Goal: Transaction & Acquisition: Book appointment/travel/reservation

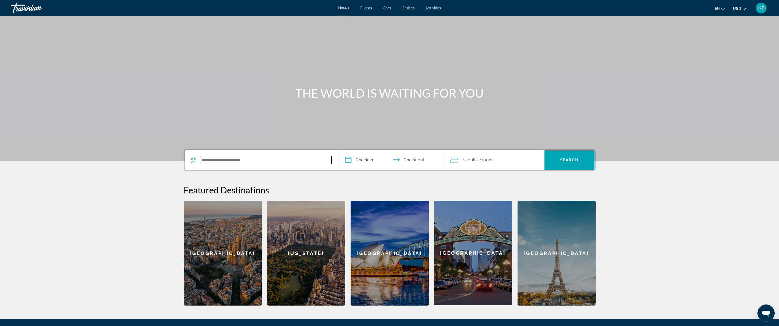
click at [220, 159] on input "Search hotel destination" at bounding box center [266, 160] width 131 height 8
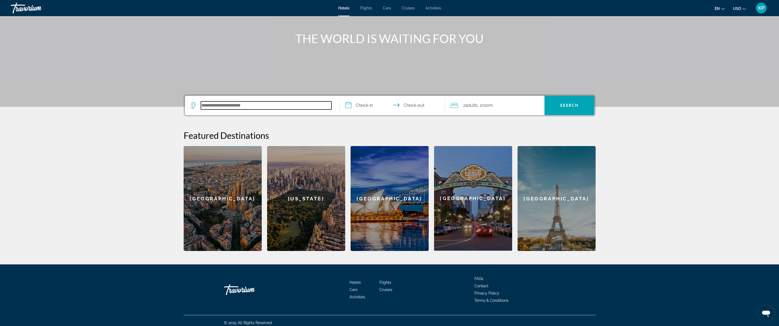
scroll to position [59, 0]
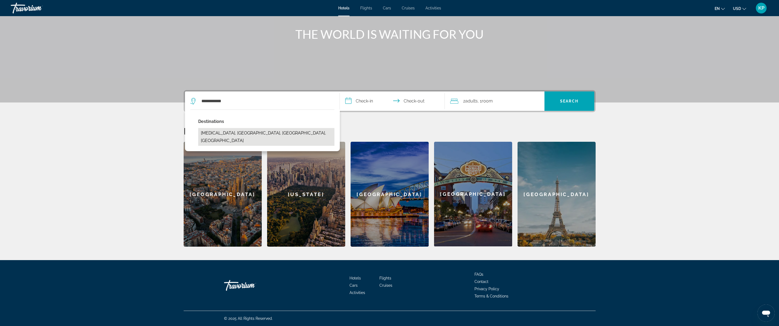
click at [229, 137] on button "Doral, Miami, FL, United States" at bounding box center [266, 137] width 136 height 18
type input "**********"
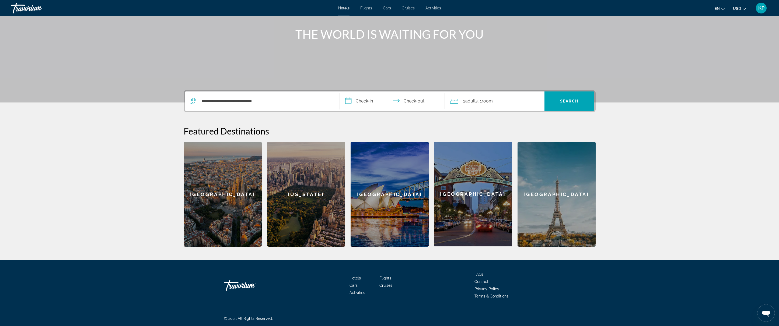
click at [363, 100] on input "**********" at bounding box center [393, 102] width 107 height 21
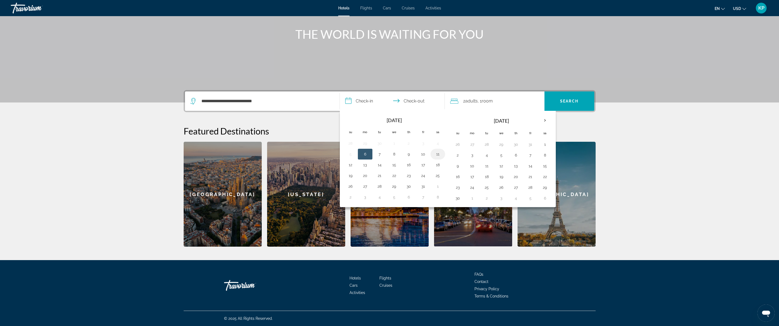
click at [437, 153] on button "11" at bounding box center [438, 155] width 9 height 8
click at [365, 153] on button "6" at bounding box center [365, 155] width 9 height 8
type input "**********"
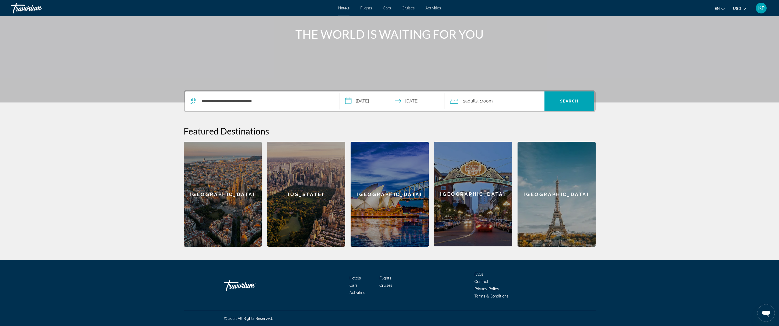
click at [484, 103] on span "Room" at bounding box center [487, 101] width 11 height 5
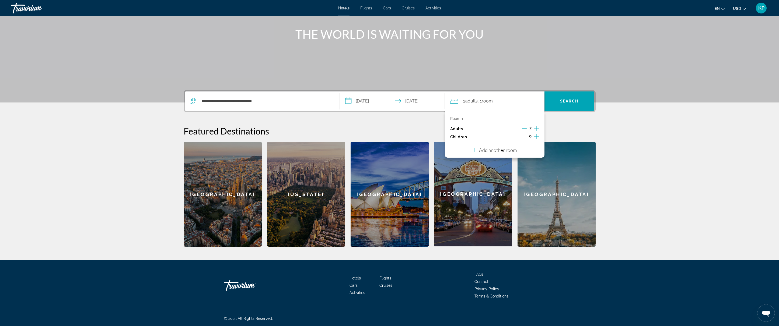
click at [538, 136] on icon "Increment children" at bounding box center [536, 136] width 5 height 6
click at [489, 151] on icon "Travelers: 2 adults, 1 child" at bounding box center [487, 151] width 6 height 6
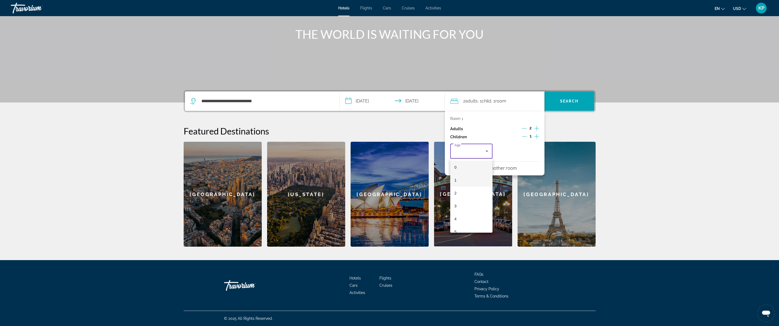
click at [475, 179] on mat-option "1" at bounding box center [471, 180] width 43 height 13
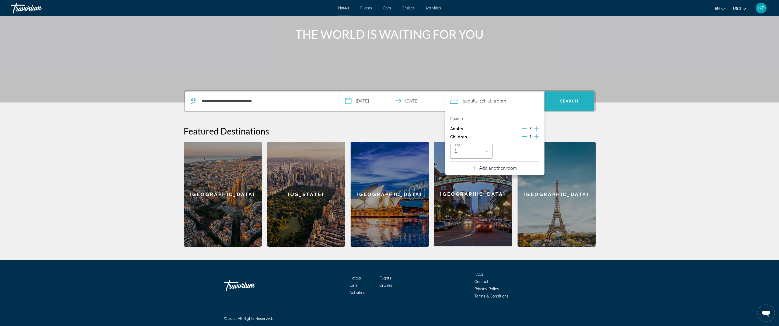
click at [575, 102] on span "Search" at bounding box center [569, 101] width 18 height 4
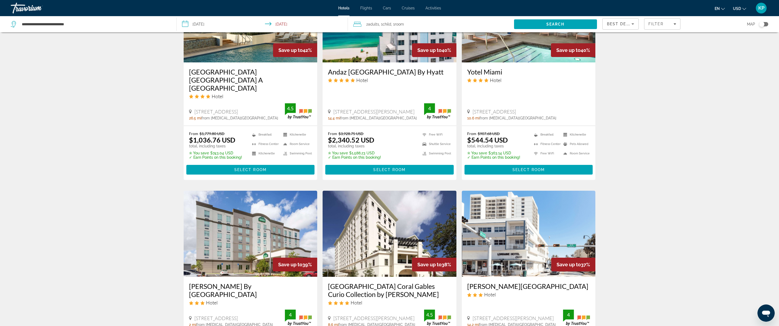
scroll to position [632, 0]
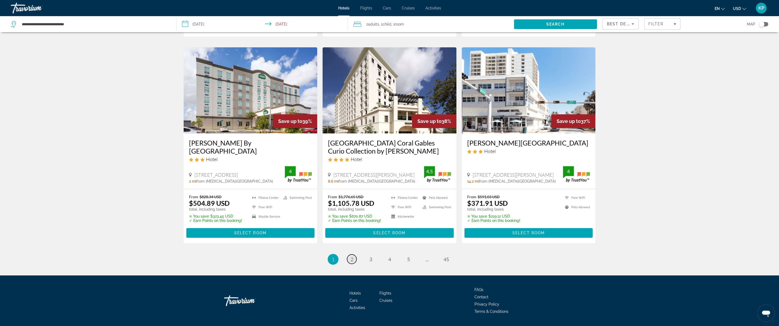
click at [353, 257] on span "2" at bounding box center [352, 260] width 3 height 6
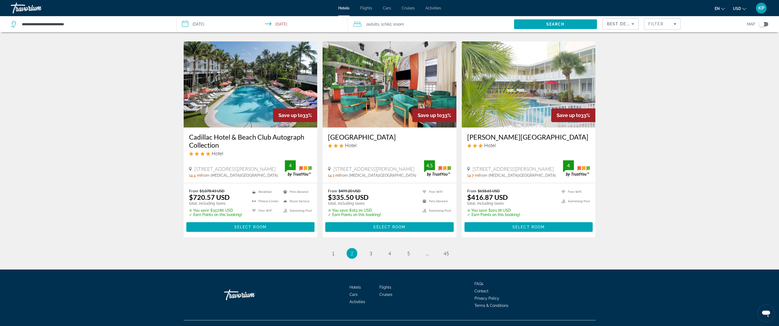
scroll to position [639, 0]
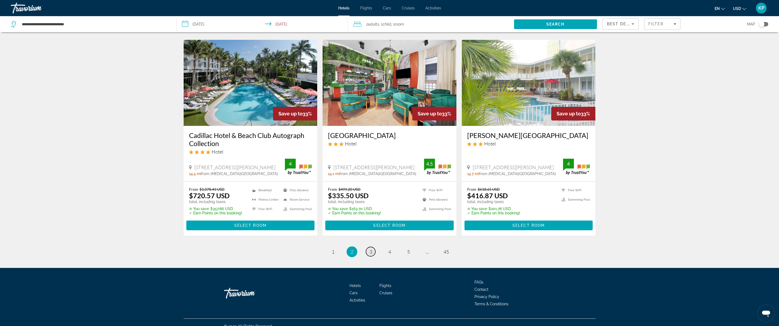
click at [371, 249] on span "3" at bounding box center [371, 252] width 3 height 6
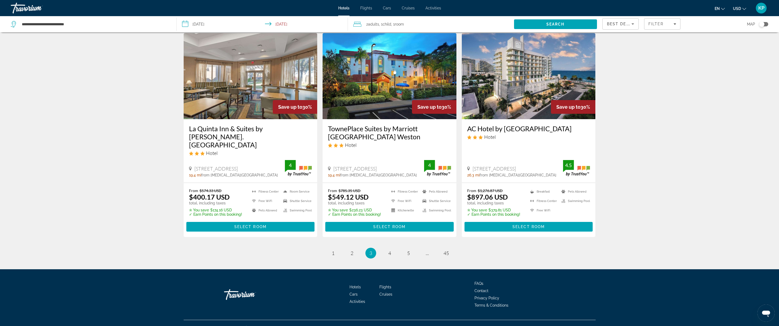
scroll to position [631, 0]
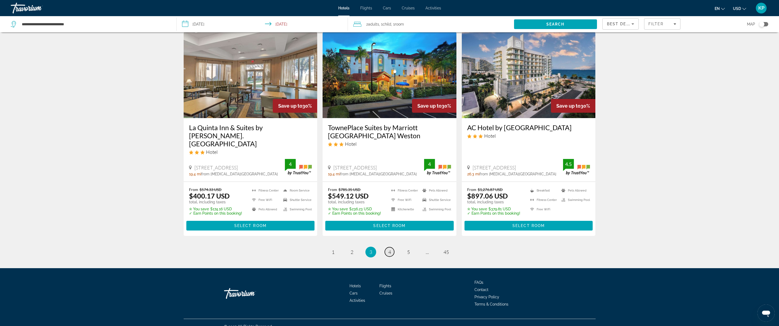
click at [391, 249] on span "4" at bounding box center [389, 252] width 3 height 6
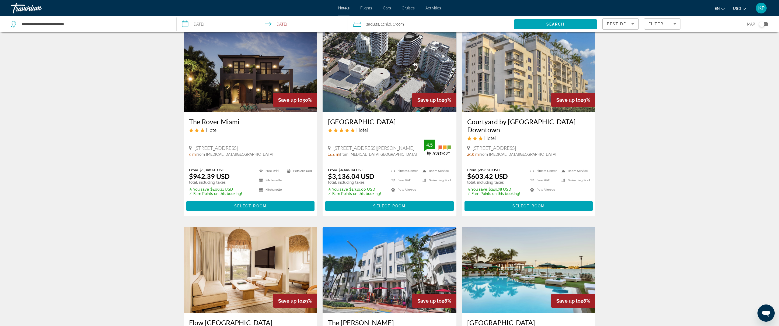
scroll to position [33, 0]
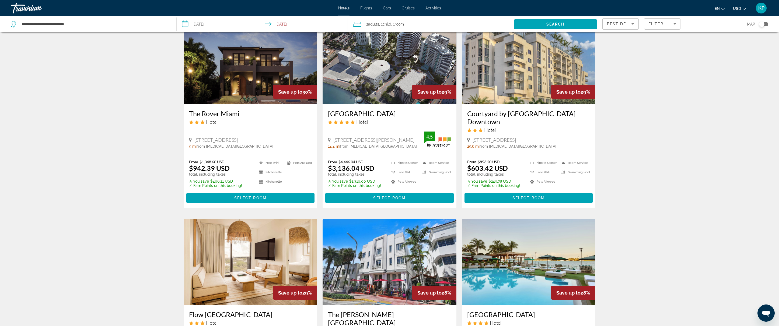
click at [201, 27] on input "**********" at bounding box center [263, 25] width 173 height 18
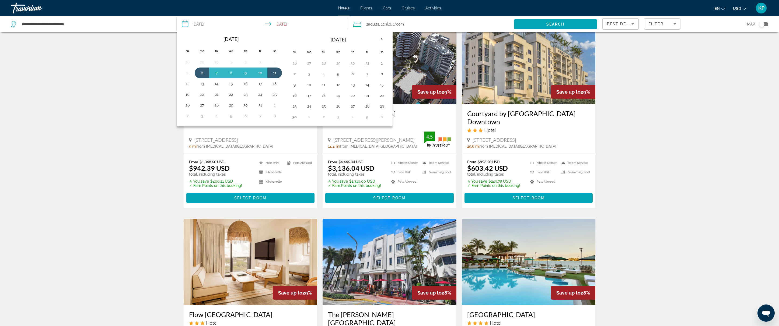
click at [392, 132] on div "3201 Collins Ave, Miami Beach 14.4 mi from Doral city center from hotel 4.5" at bounding box center [389, 140] width 123 height 17
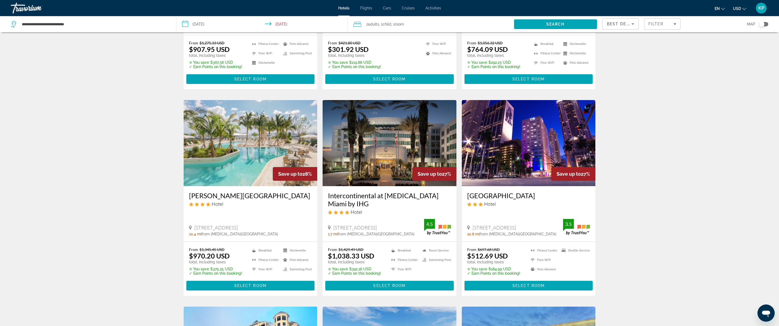
scroll to position [355, 0]
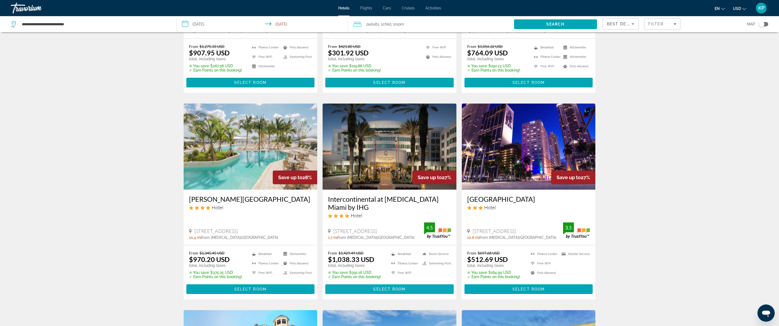
click at [389, 287] on span "Select Room" at bounding box center [389, 289] width 32 height 4
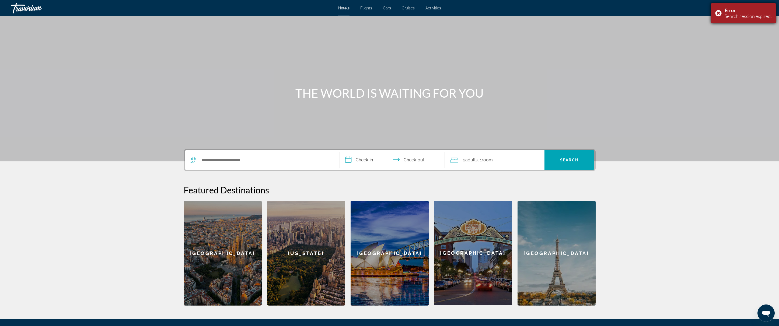
click at [733, 14] on div "Search session expired." at bounding box center [748, 16] width 47 height 6
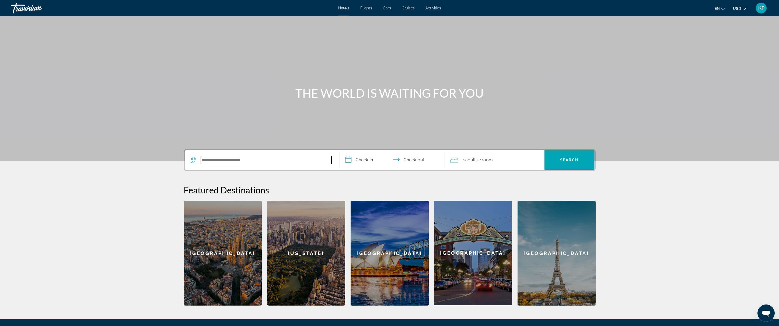
click at [249, 159] on input "Search hotel destination" at bounding box center [266, 160] width 131 height 8
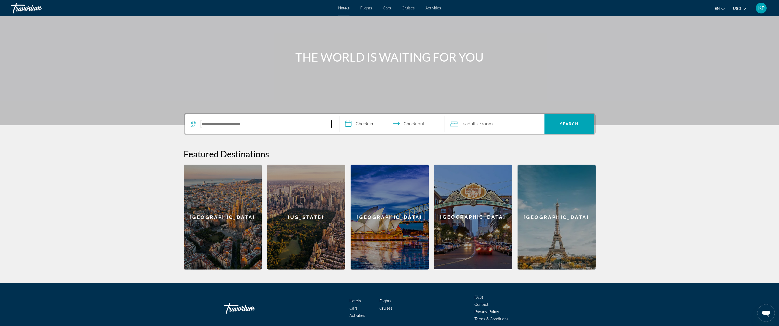
scroll to position [59, 0]
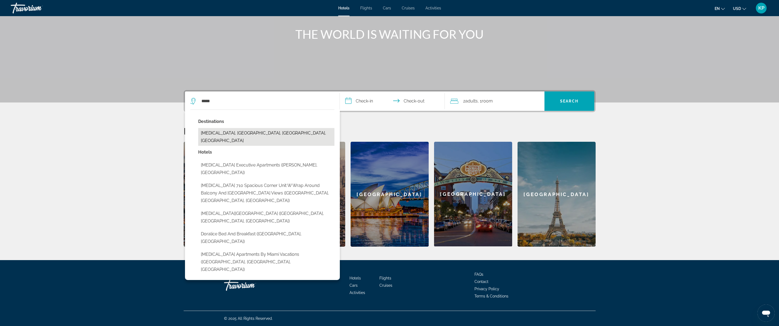
click at [243, 133] on button "Doral, Miami, FL, United States" at bounding box center [266, 137] width 136 height 18
type input "**********"
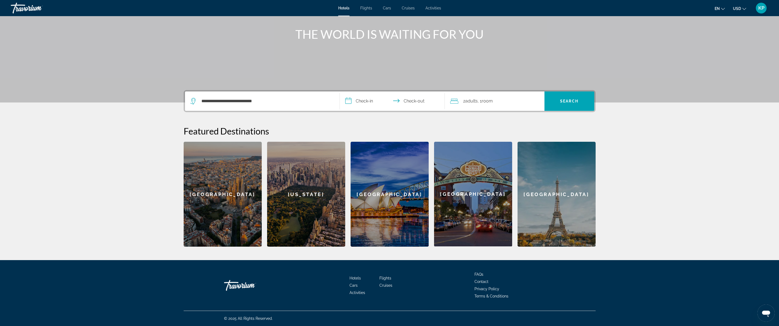
click at [367, 100] on input "**********" at bounding box center [393, 102] width 107 height 21
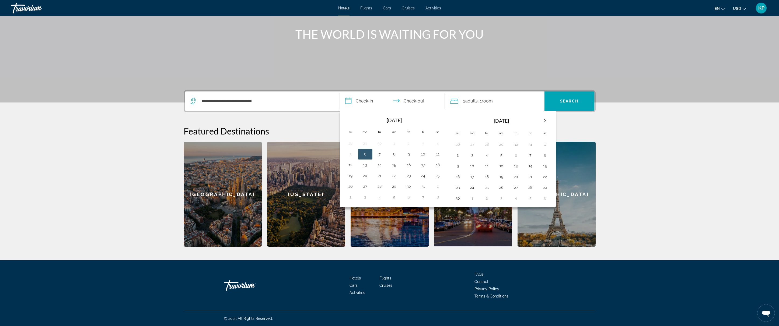
click at [364, 154] on button "6" at bounding box center [365, 155] width 9 height 8
click at [436, 154] on button "11" at bounding box center [438, 155] width 9 height 8
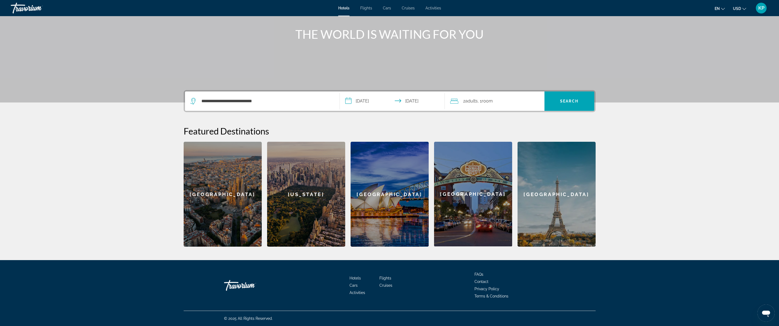
type input "**********"
click at [467, 102] on span "Adults" at bounding box center [471, 101] width 12 height 5
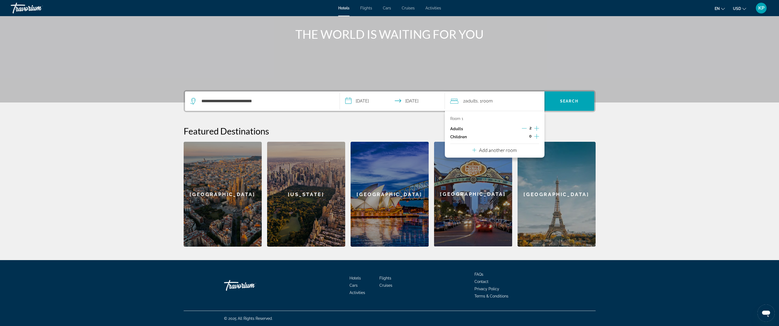
click at [536, 134] on icon "Increment children" at bounding box center [536, 136] width 5 height 6
click at [487, 150] on icon "Travelers: 2 adults, 1 child" at bounding box center [487, 151] width 6 height 6
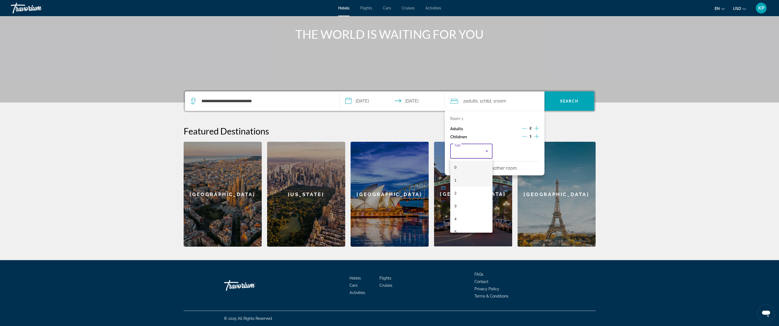
click at [470, 178] on mat-option "1" at bounding box center [471, 180] width 43 height 13
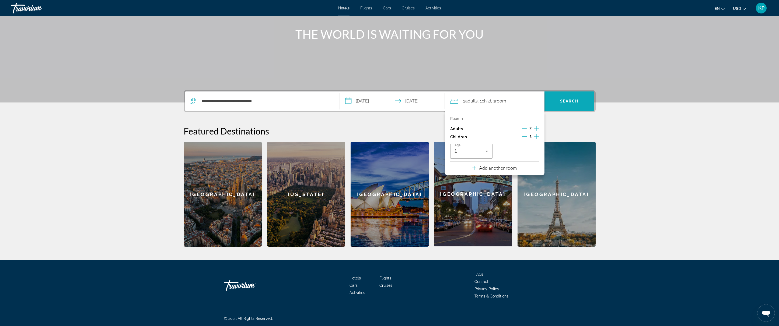
click at [575, 99] on span "Search" at bounding box center [570, 101] width 50 height 13
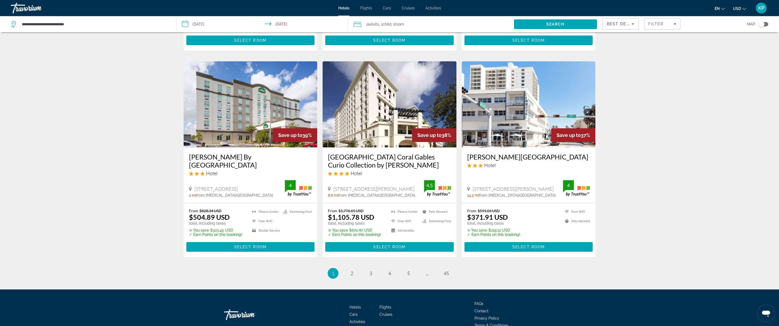
scroll to position [639, 0]
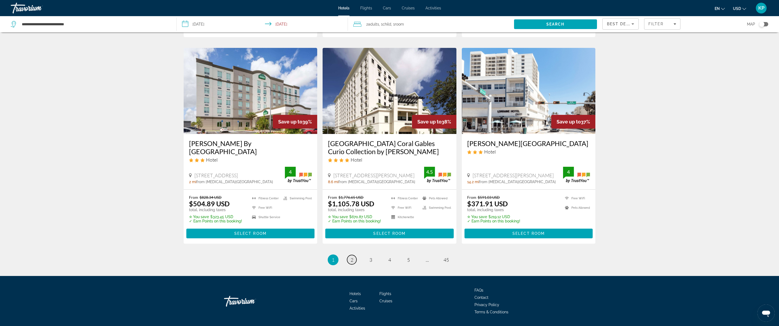
click at [350, 255] on link "page 2" at bounding box center [351, 259] width 9 height 9
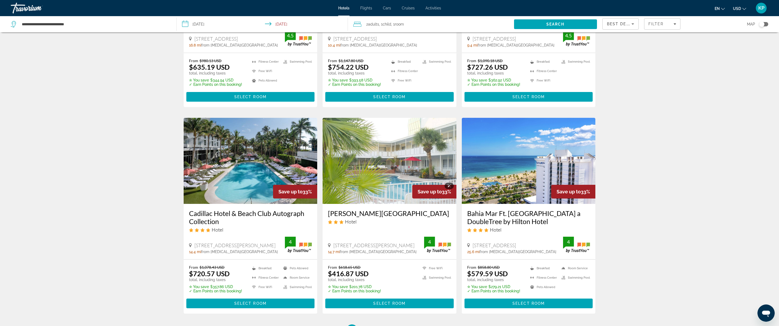
scroll to position [639, 0]
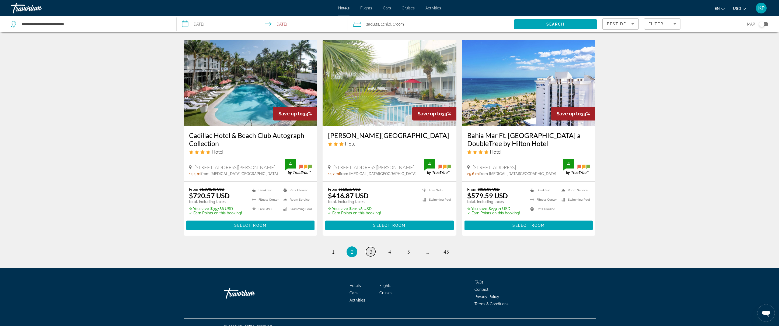
click at [368, 247] on link "page 3" at bounding box center [370, 251] width 9 height 9
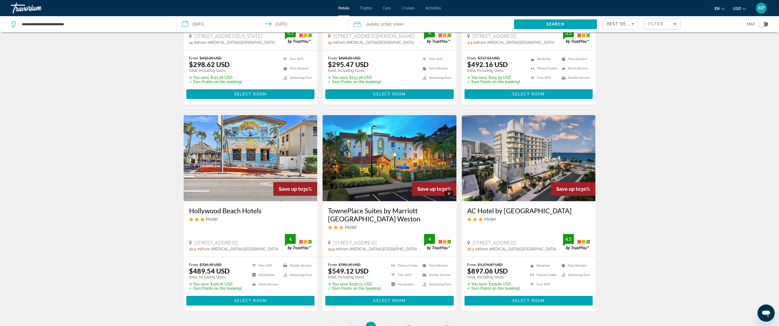
scroll to position [631, 0]
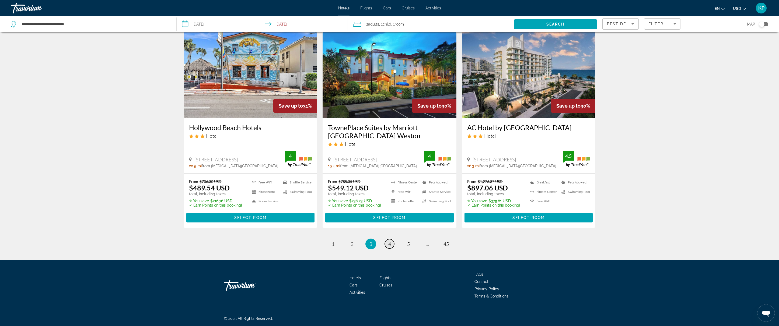
click at [392, 242] on link "page 4" at bounding box center [389, 243] width 9 height 9
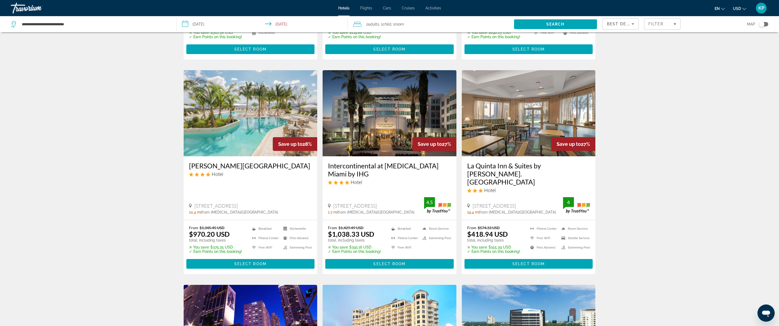
scroll to position [361, 0]
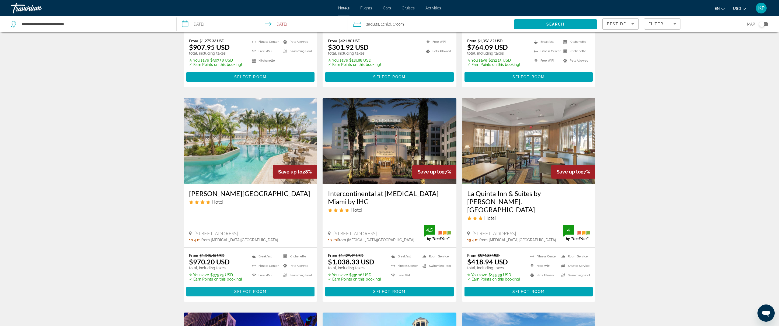
click at [246, 290] on span "Select Room" at bounding box center [250, 292] width 32 height 4
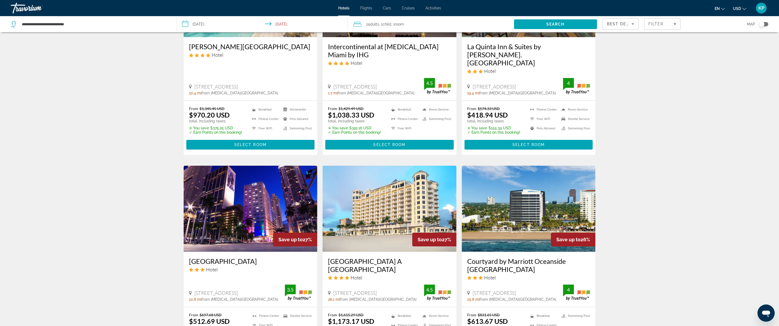
scroll to position [537, 0]
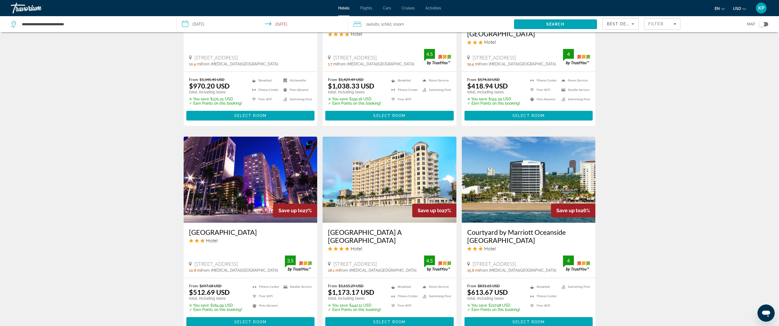
click at [765, 25] on div "Toggle map" at bounding box center [763, 24] width 9 height 4
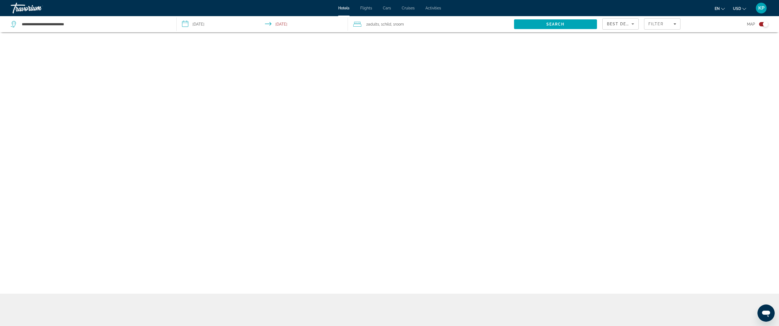
scroll to position [32, 0]
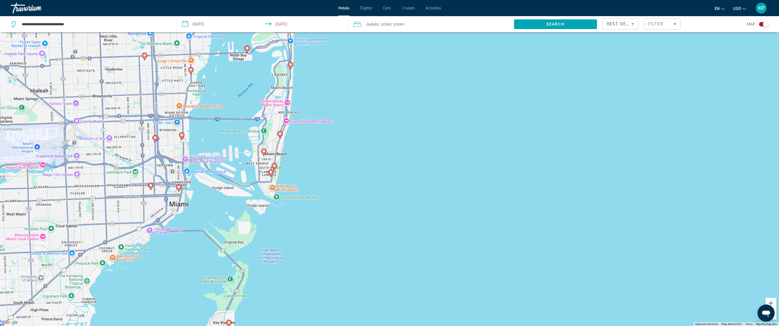
drag, startPoint x: 281, startPoint y: 181, endPoint x: 649, endPoint y: 144, distance: 369.2
click at [649, 144] on div "To activate drag with keyboard, press Alt + Enter. Once in keyboard drag state,…" at bounding box center [389, 163] width 779 height 326
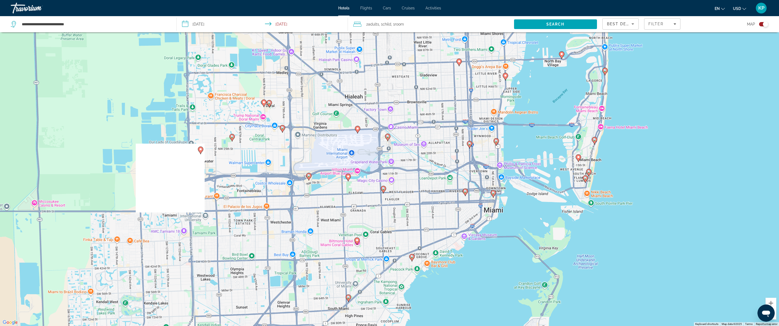
drag, startPoint x: 435, startPoint y: 178, endPoint x: 673, endPoint y: 186, distance: 237.7
click at [741, 185] on div "To activate drag with keyboard, press Alt + Enter. Once in keyboard drag state,…" at bounding box center [389, 163] width 779 height 326
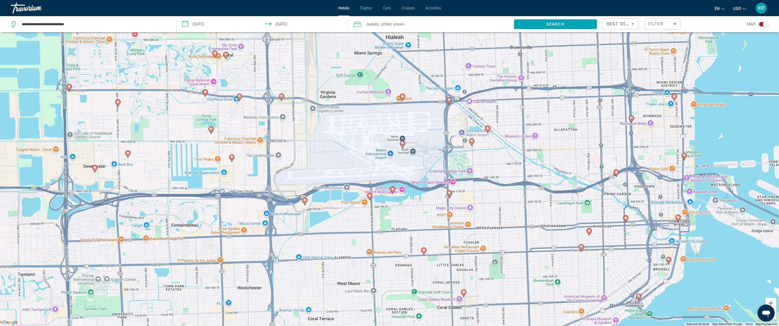
drag, startPoint x: 534, startPoint y: 195, endPoint x: 805, endPoint y: 237, distance: 274.2
click at [779, 237] on html "**********" at bounding box center [389, 131] width 779 height 326
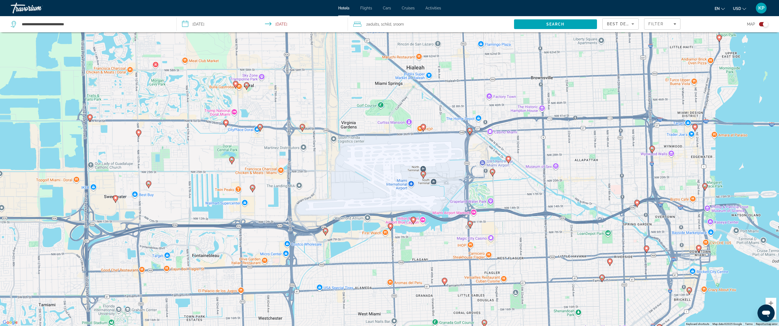
drag, startPoint x: 483, startPoint y: 190, endPoint x: 504, endPoint y: 221, distance: 37.4
click at [504, 221] on div "To activate drag with keyboard, press Alt + Enter. Once in keyboard drag state,…" at bounding box center [389, 163] width 779 height 326
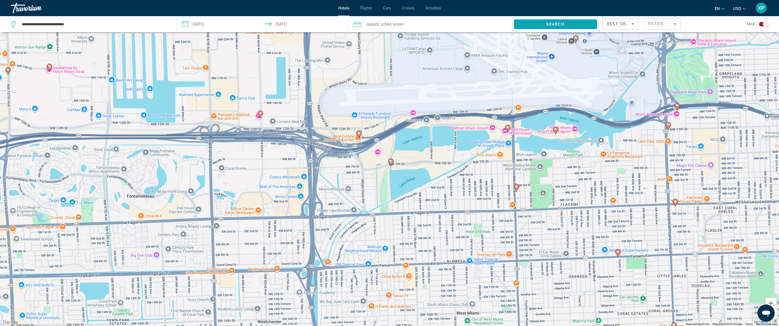
drag, startPoint x: 481, startPoint y: 304, endPoint x: 468, endPoint y: 233, distance: 72.0
click at [468, 233] on div "To activate drag with keyboard, press Alt + Enter. Once in keyboard drag state,…" at bounding box center [389, 163] width 779 height 326
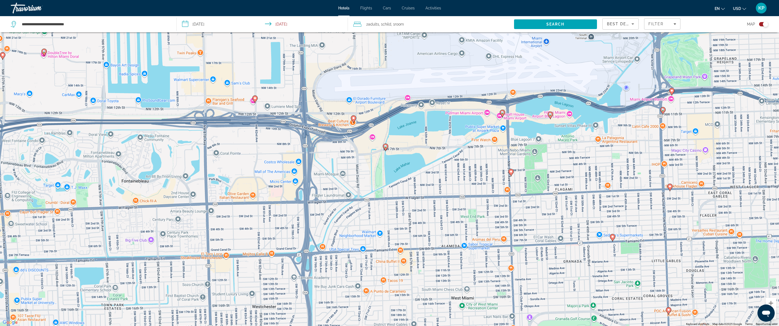
drag, startPoint x: 371, startPoint y: 242, endPoint x: 366, endPoint y: 225, distance: 17.8
click at [366, 225] on div "To activate drag with keyboard, press Alt + Enter. Once in keyboard drag state,…" at bounding box center [389, 163] width 779 height 326
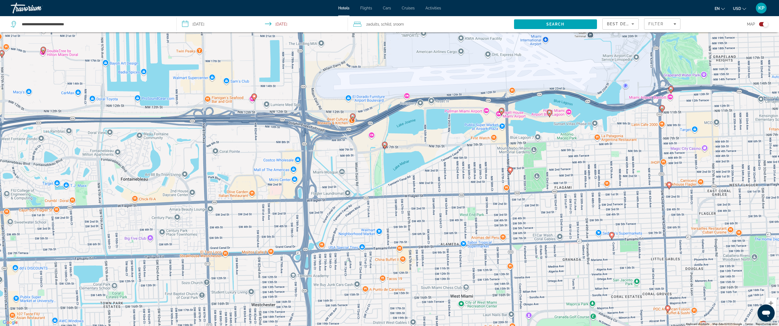
click at [763, 25] on div "Toggle map" at bounding box center [765, 24] width 5 height 5
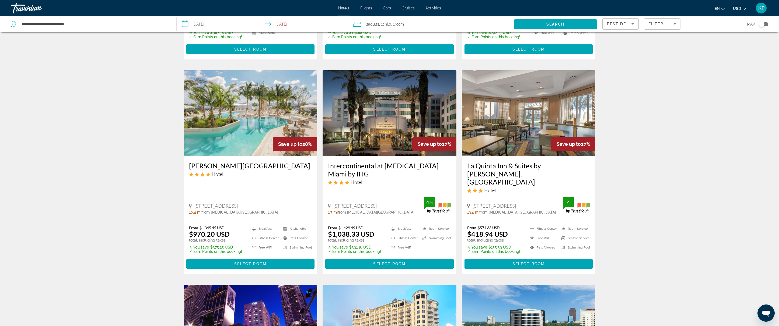
scroll to position [387, 0]
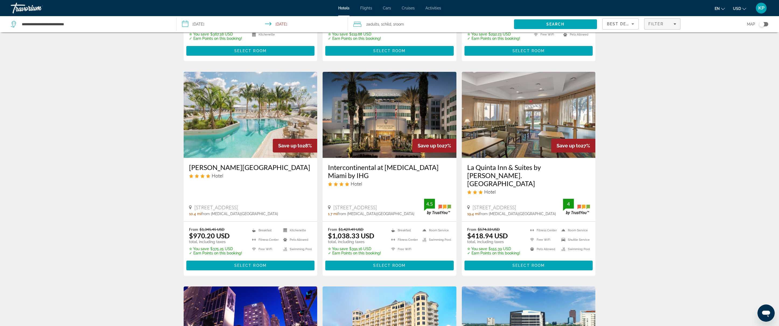
click at [671, 24] on div "Filter" at bounding box center [663, 24] width 28 height 4
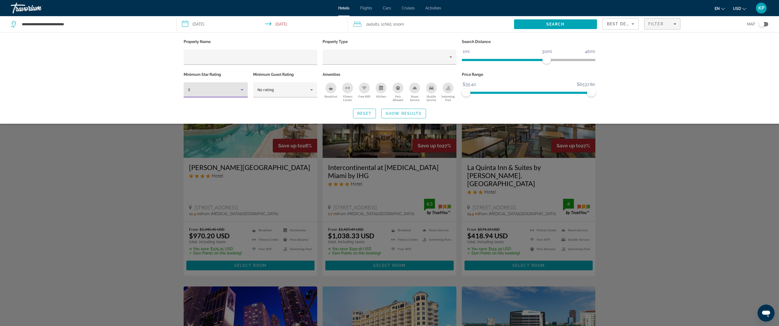
click at [243, 87] on icon "Hotel Filters" at bounding box center [242, 90] width 6 height 6
click at [244, 119] on mat-option "4" at bounding box center [216, 118] width 64 height 13
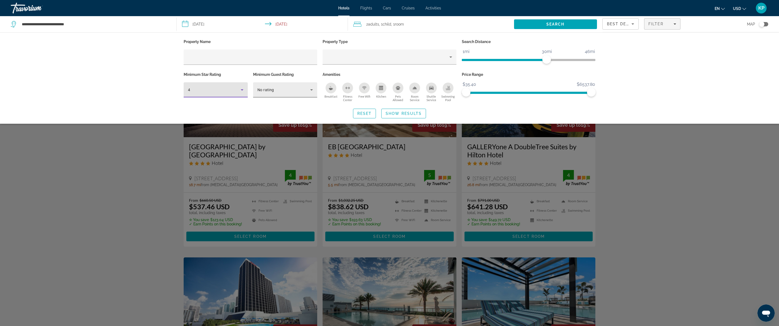
click at [312, 92] on icon "Hotel Filters" at bounding box center [311, 90] width 6 height 6
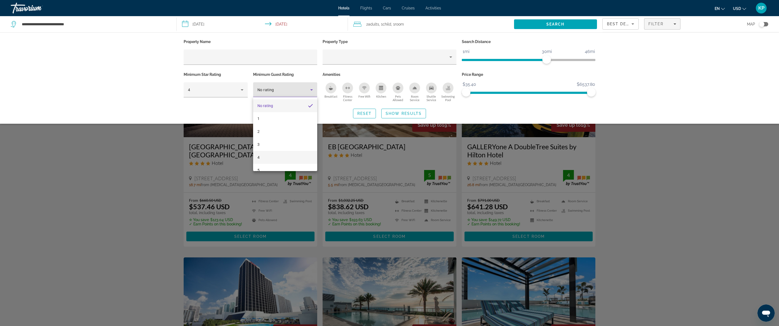
click at [304, 155] on mat-option "4" at bounding box center [285, 157] width 64 height 13
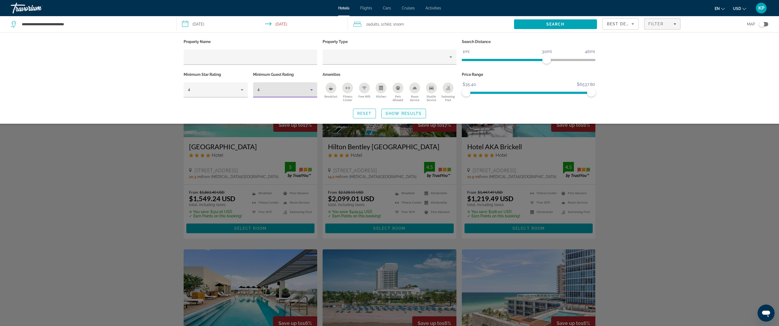
click at [406, 112] on span "Show Results" at bounding box center [404, 114] width 36 height 4
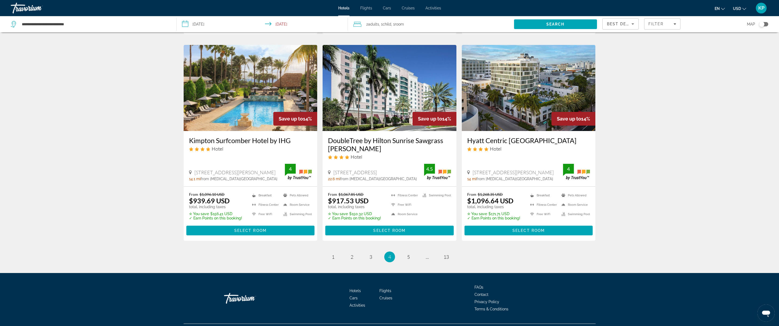
scroll to position [615, 0]
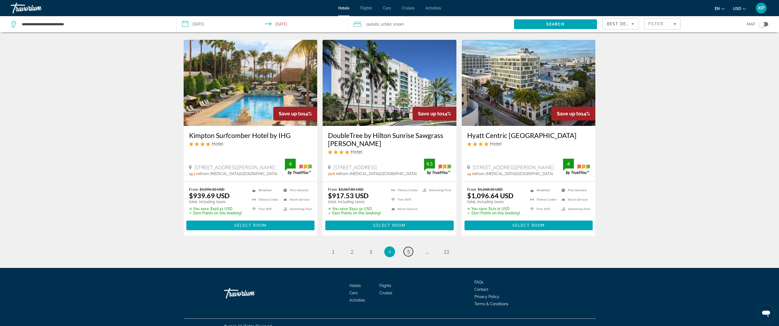
click at [409, 249] on span "5" at bounding box center [408, 252] width 3 height 6
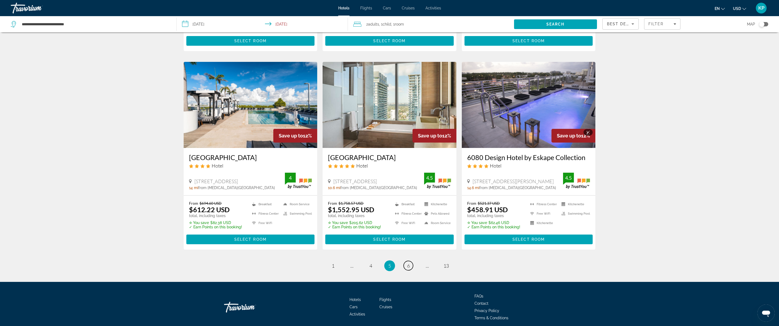
scroll to position [610, 0]
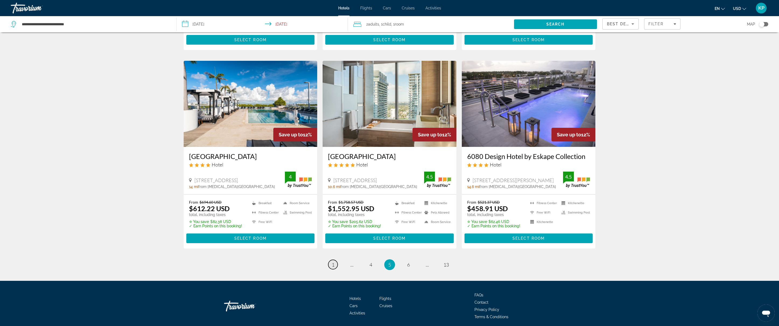
click at [332, 262] on span "1" at bounding box center [333, 265] width 3 height 6
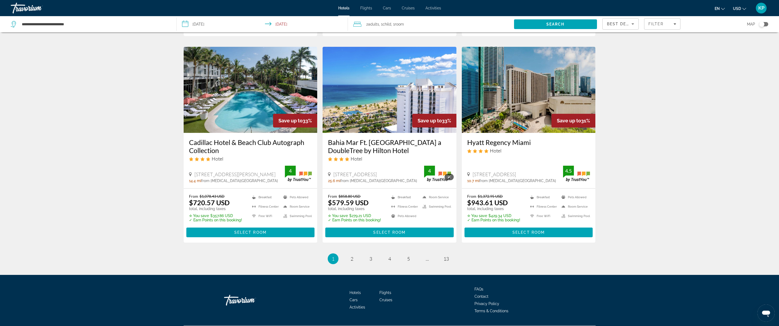
scroll to position [630, 0]
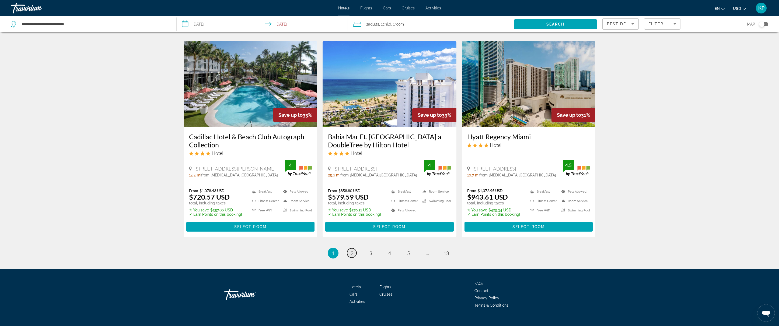
click at [351, 250] on span "2" at bounding box center [352, 253] width 3 height 6
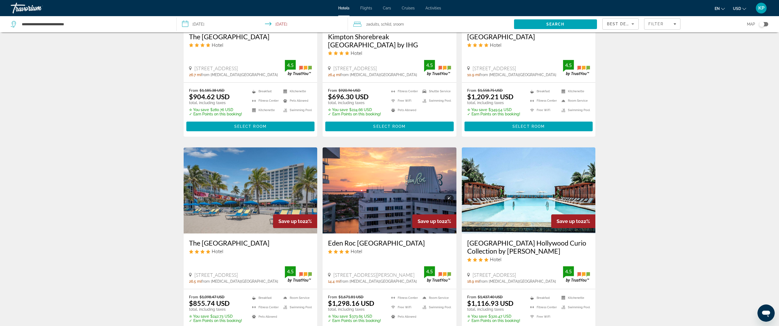
scroll to position [548, 0]
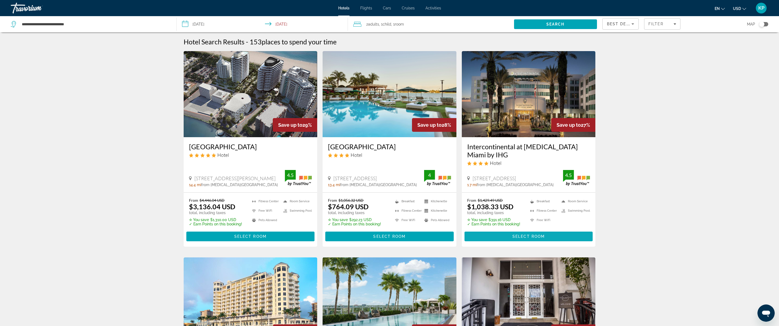
click at [523, 235] on span "Select Room" at bounding box center [529, 237] width 32 height 4
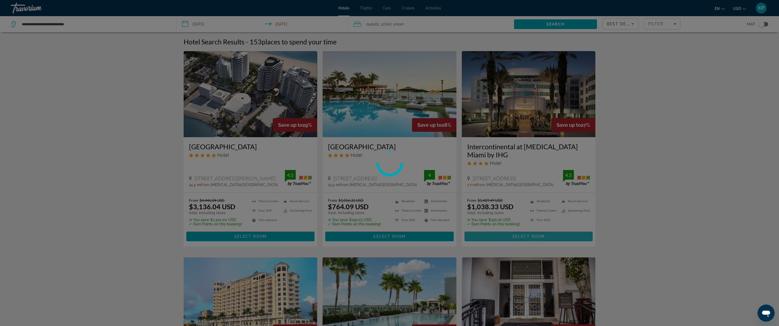
click at [523, 228] on div at bounding box center [389, 163] width 779 height 326
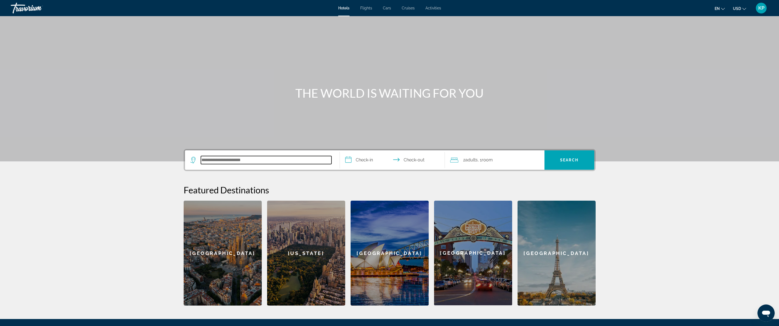
click at [223, 161] on input "Search hotel destination" at bounding box center [266, 160] width 131 height 8
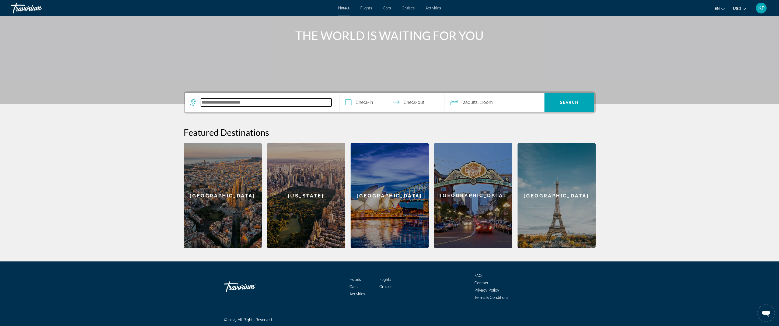
scroll to position [59, 0]
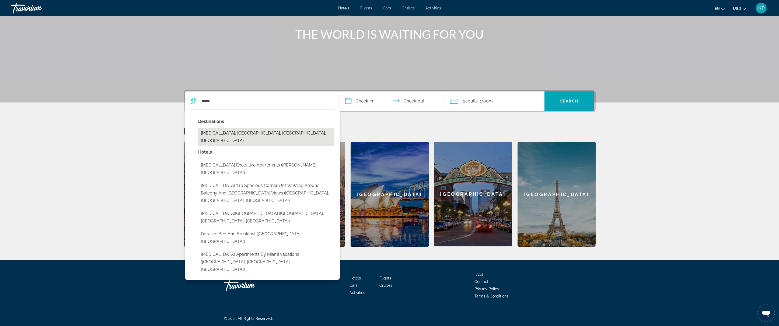
click at [242, 131] on button "Doral, Miami, FL, United States" at bounding box center [266, 137] width 136 height 18
type input "**********"
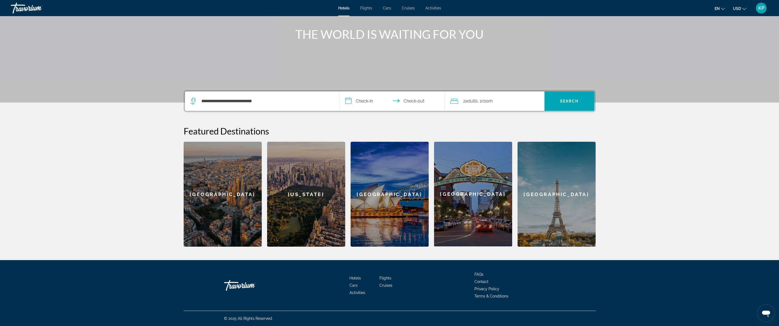
click at [365, 104] on input "**********" at bounding box center [393, 102] width 107 height 21
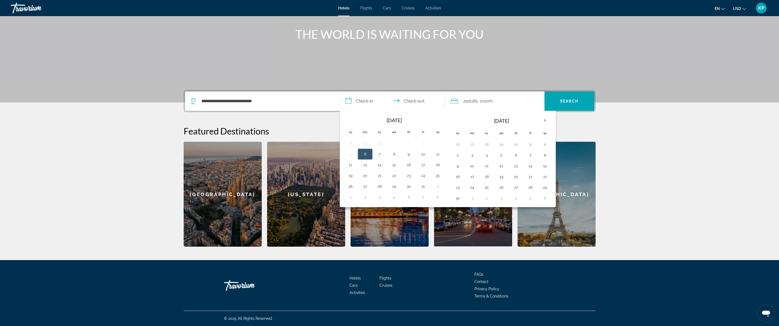
click at [364, 154] on button "6" at bounding box center [365, 155] width 9 height 8
click at [438, 155] on button "11" at bounding box center [438, 155] width 9 height 8
type input "**********"
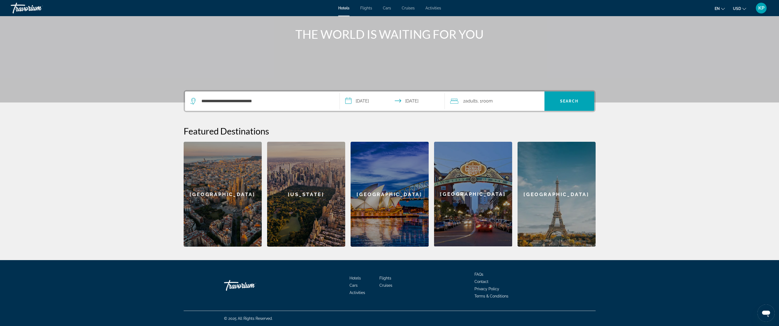
click at [492, 101] on span "Room" at bounding box center [487, 101] width 11 height 5
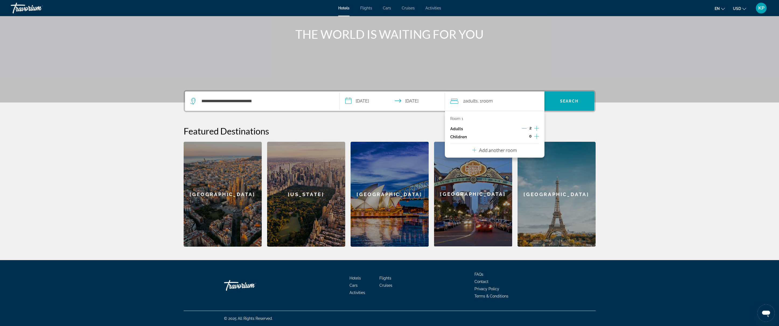
click at [536, 137] on icon "Increment children" at bounding box center [536, 136] width 5 height 6
click at [485, 151] on icon "Travelers: 2 adults, 1 child" at bounding box center [487, 151] width 6 height 6
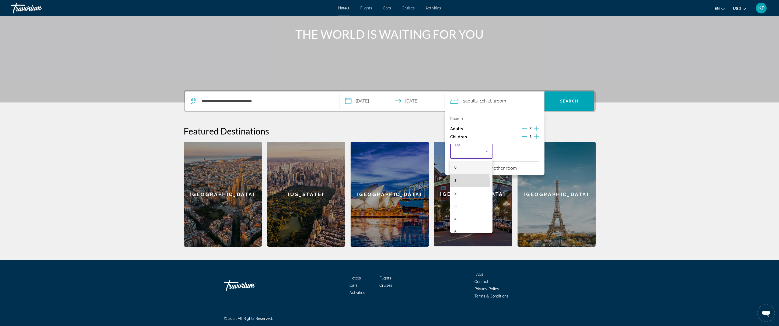
click at [466, 182] on mat-option "1" at bounding box center [471, 180] width 43 height 13
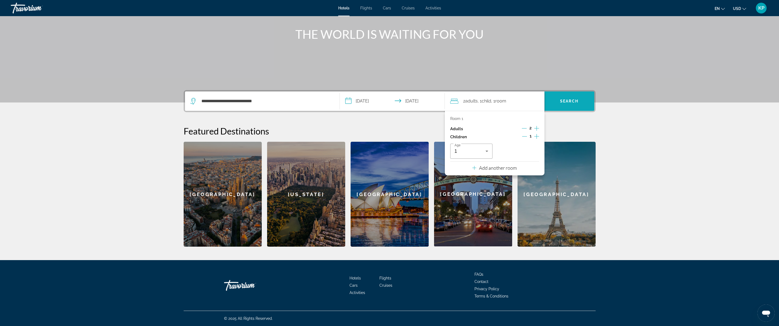
click at [566, 102] on span "Search" at bounding box center [569, 101] width 18 height 4
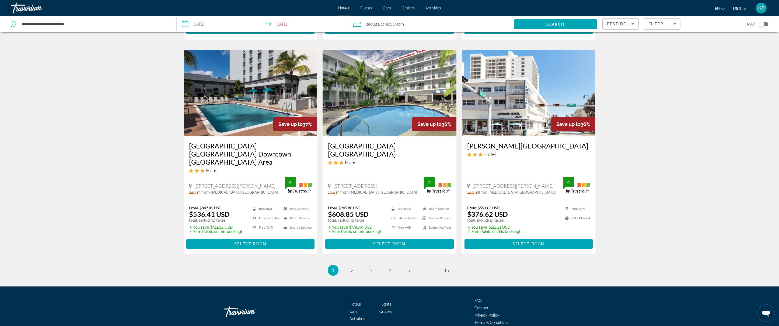
scroll to position [640, 0]
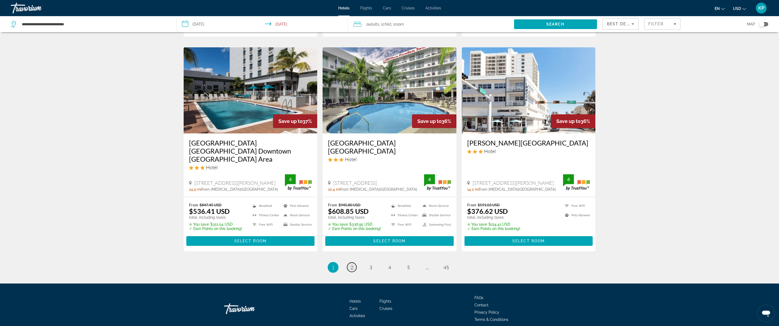
click at [351, 265] on span "2" at bounding box center [352, 268] width 3 height 6
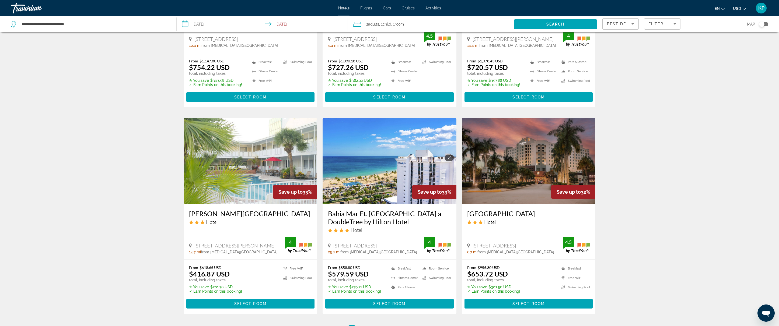
scroll to position [590, 0]
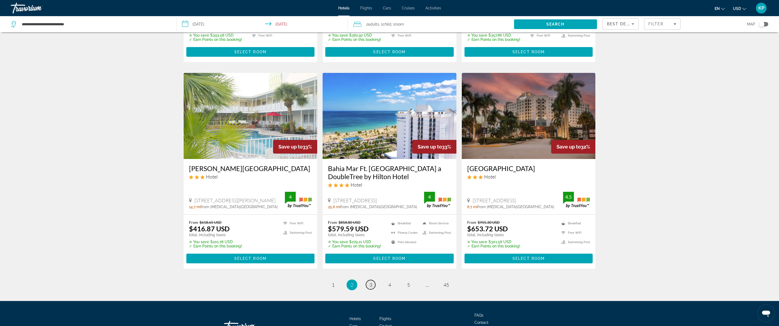
click at [373, 286] on link "page 3" at bounding box center [370, 284] width 9 height 9
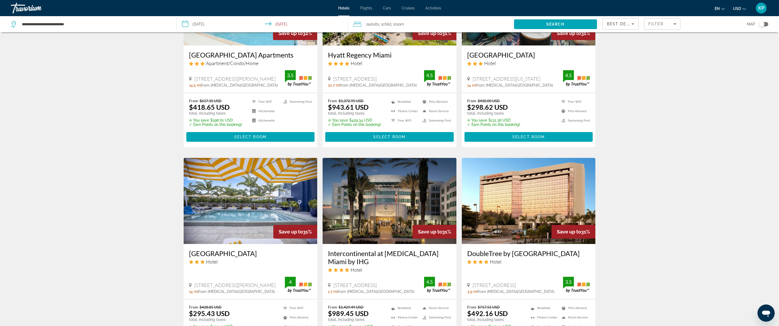
scroll to position [390, 0]
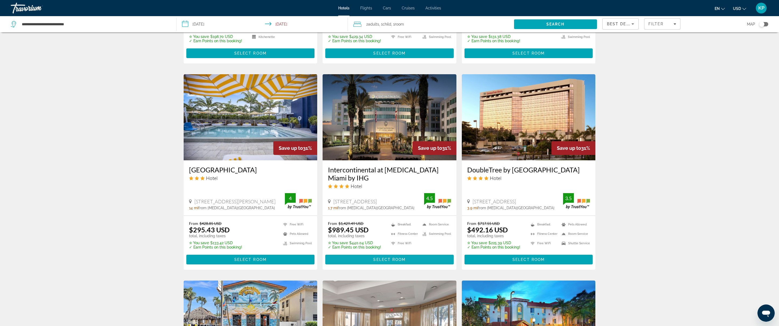
click at [385, 258] on span "Select Room" at bounding box center [389, 260] width 32 height 4
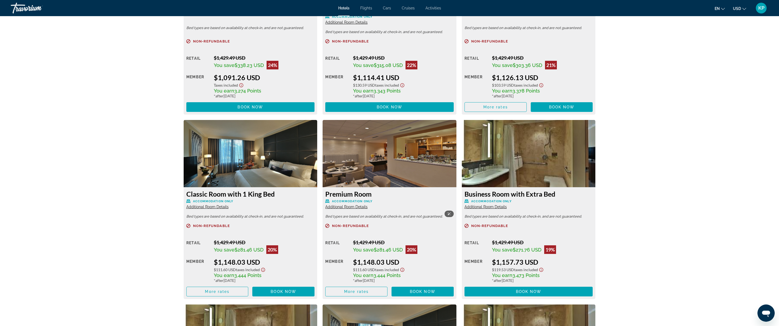
scroll to position [992, 0]
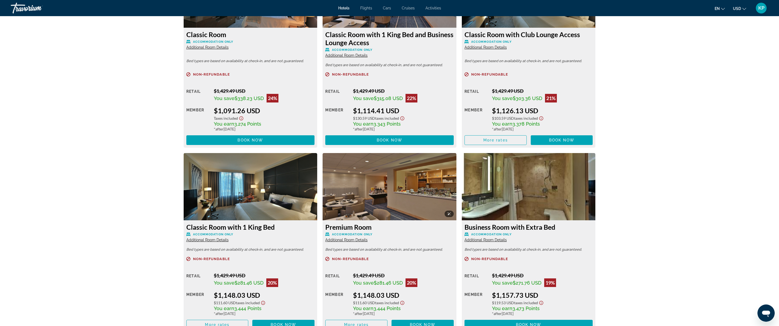
click at [387, 183] on img "Main content" at bounding box center [390, 186] width 134 height 67
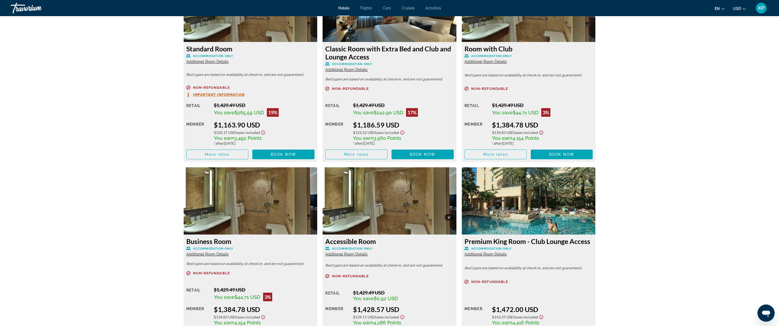
scroll to position [1378, 0]
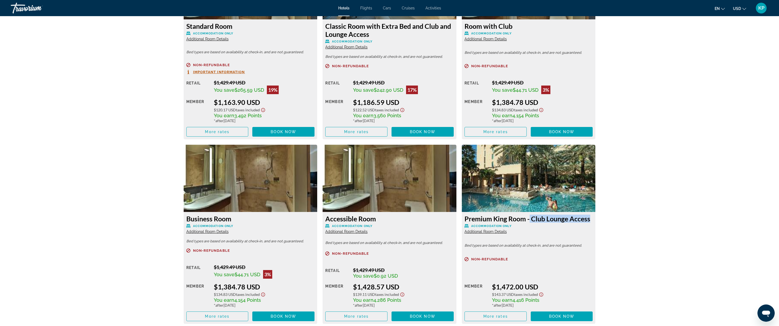
drag, startPoint x: 528, startPoint y: 218, endPoint x: 587, endPoint y: 218, distance: 59.0
click at [587, 218] on h3 "Premium King Room - Club Lounge Access" at bounding box center [529, 219] width 128 height 8
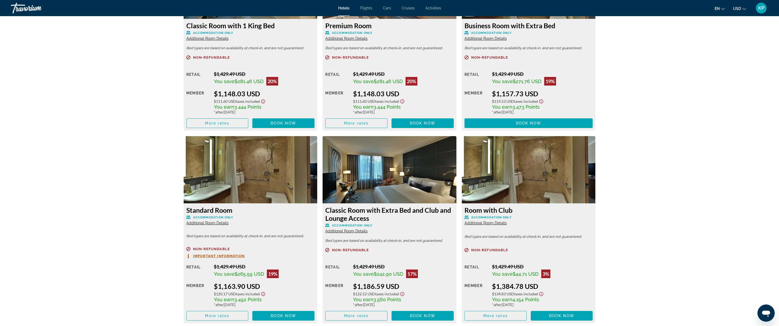
scroll to position [1208, 0]
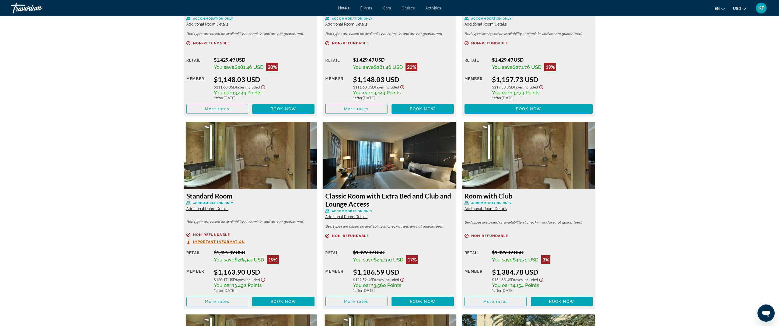
drag, startPoint x: 412, startPoint y: 262, endPoint x: 420, endPoint y: 262, distance: 7.8
click at [420, 262] on div "You save $242.90 USD 17%" at bounding box center [403, 260] width 101 height 9
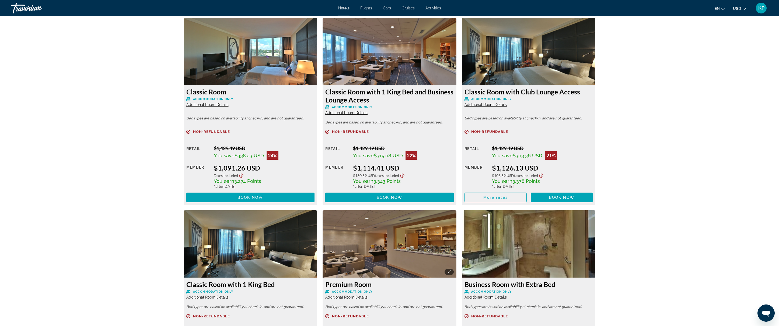
scroll to position [933, 0]
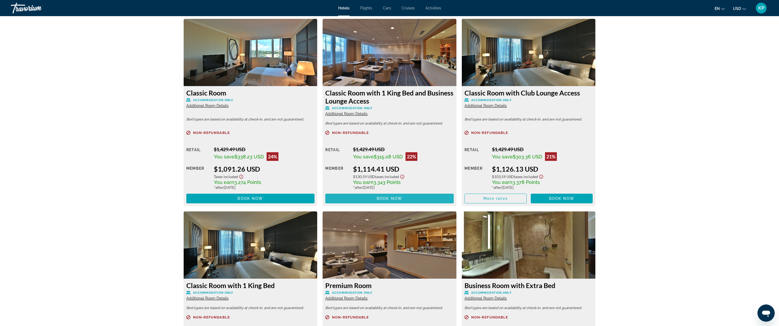
click at [387, 198] on span "Book now" at bounding box center [390, 199] width 26 height 4
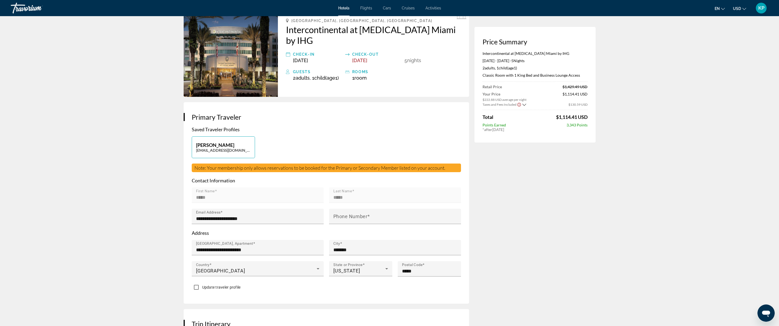
scroll to position [37, 0]
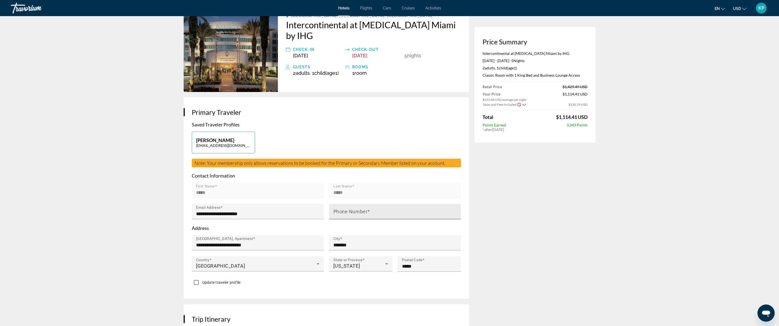
click at [340, 209] on mat-label "Phone Number" at bounding box center [350, 212] width 34 height 6
click at [340, 211] on input "Phone Number" at bounding box center [396, 214] width 127 height 6
type input "**********"
type input "*******"
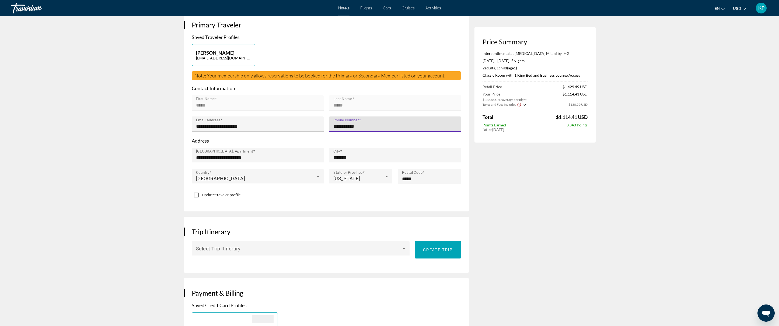
scroll to position [125, 0]
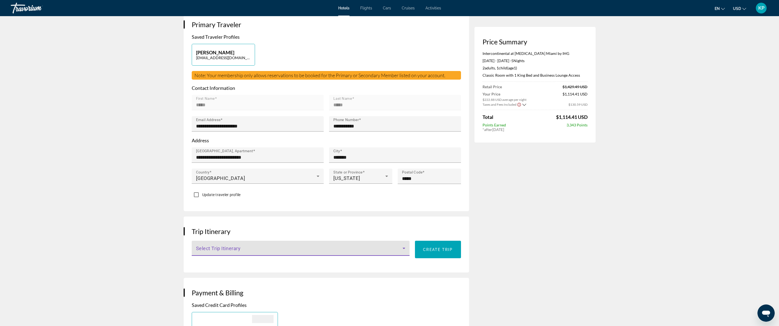
click at [362, 248] on span "Main content" at bounding box center [299, 251] width 207 height 6
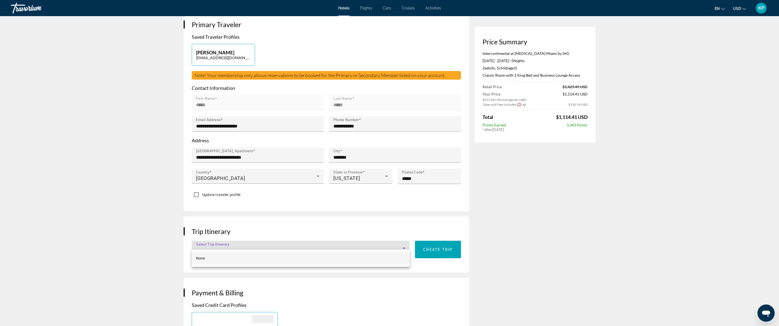
click at [428, 241] on div at bounding box center [389, 163] width 779 height 326
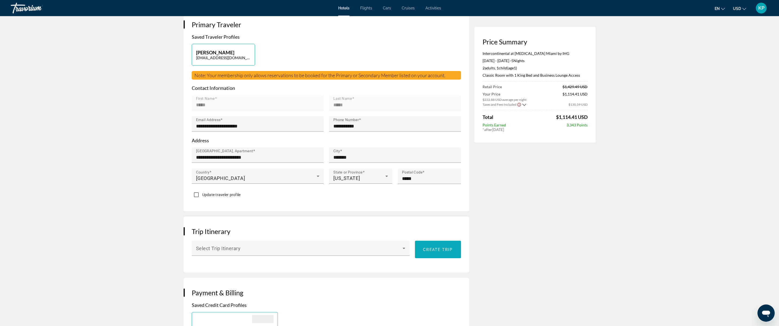
click at [437, 248] on span "Create trip" at bounding box center [438, 250] width 30 height 4
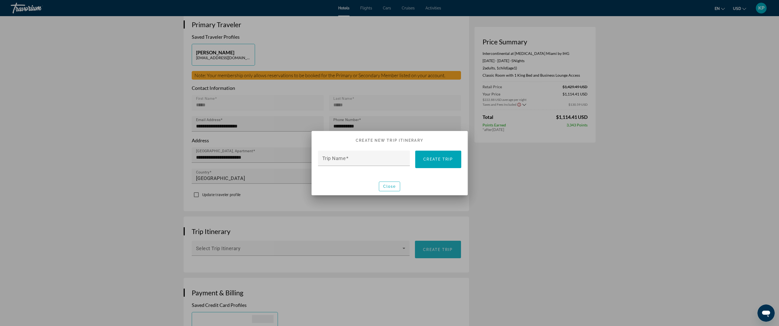
scroll to position [0, 0]
click at [370, 158] on input "Trip Name" at bounding box center [365, 161] width 87 height 6
type input "**********"
click at [427, 164] on span at bounding box center [438, 159] width 46 height 13
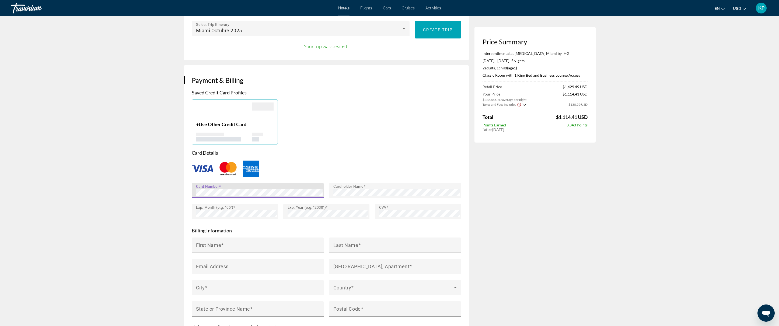
scroll to position [346, 0]
click at [262, 244] on input "First Name" at bounding box center [259, 247] width 127 height 6
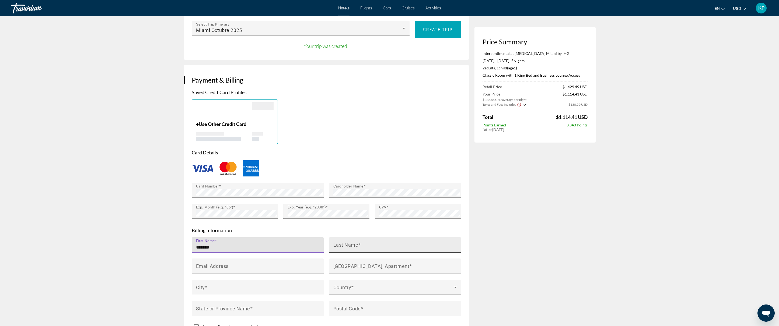
type input "*******"
click at [351, 242] on mat-label "Last Name" at bounding box center [345, 245] width 25 height 6
click at [351, 244] on input "Last Name" at bounding box center [396, 247] width 127 height 6
type input "*"
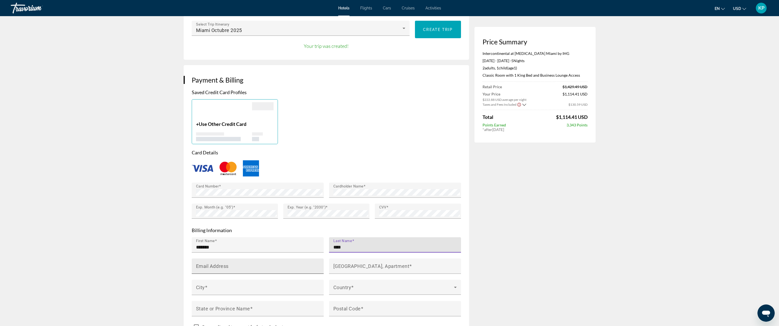
type input "****"
click at [247, 266] on input "Email Address" at bounding box center [259, 269] width 127 height 6
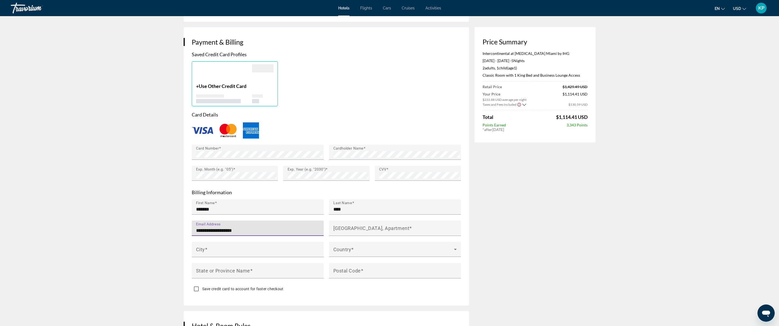
scroll to position [384, 0]
type input "**********"
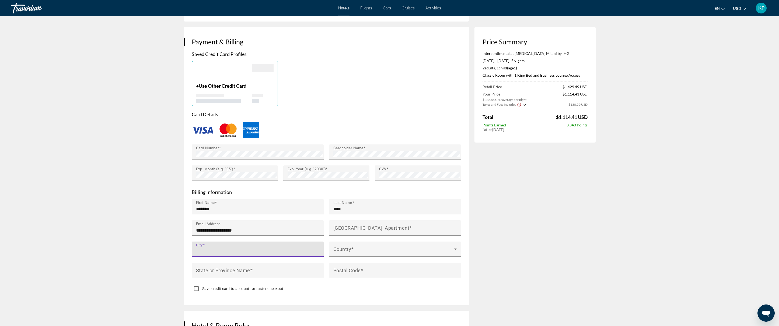
click at [231, 249] on input "City" at bounding box center [259, 252] width 127 height 6
type input "*****"
click at [361, 248] on span "Main content" at bounding box center [393, 251] width 121 height 6
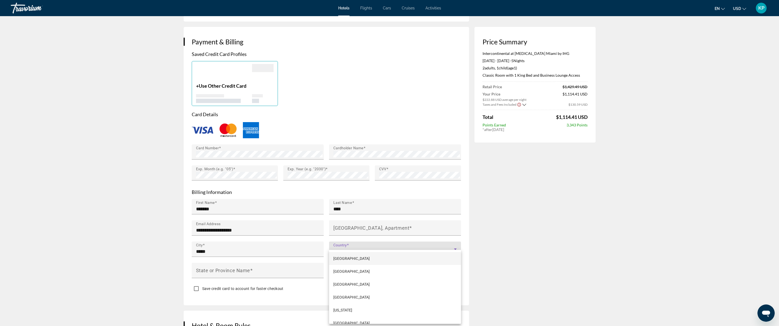
scroll to position [3044, 0]
click at [361, 243] on div at bounding box center [389, 163] width 779 height 326
click at [361, 248] on span "Main content" at bounding box center [393, 251] width 121 height 6
click at [360, 269] on span "United States of America" at bounding box center [351, 269] width 36 height 6
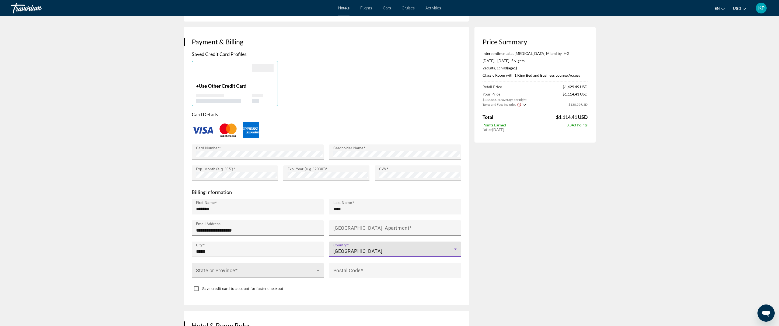
click at [257, 270] on span "Main content" at bounding box center [256, 273] width 121 height 6
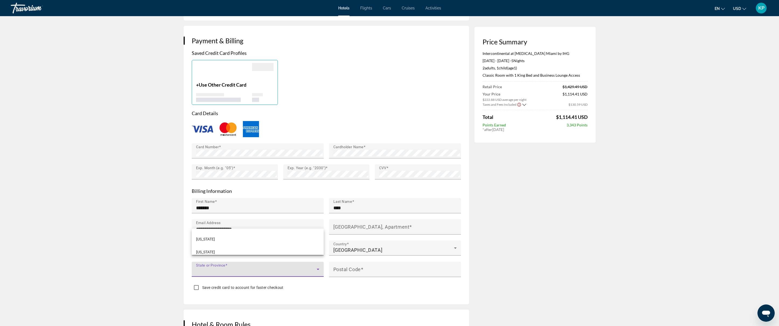
scroll to position [116, 0]
click at [201, 236] on span "Florida" at bounding box center [205, 238] width 19 height 6
click at [360, 267] on mat-label "Postal Code" at bounding box center [346, 270] width 27 height 6
click at [360, 269] on input "Postal Code" at bounding box center [396, 272] width 127 height 6
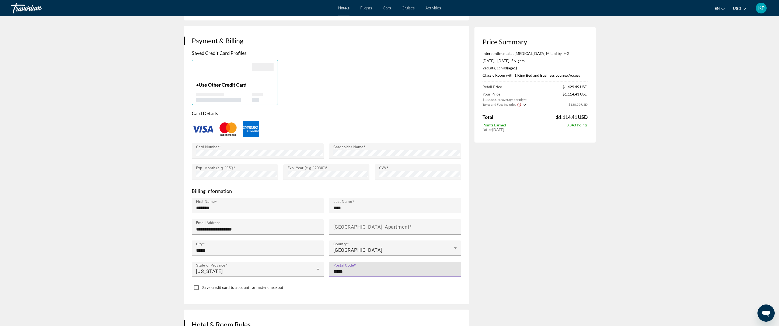
type input "*****"
click at [315, 283] on div "Save credit card to account for faster checkout" at bounding box center [326, 288] width 269 height 11
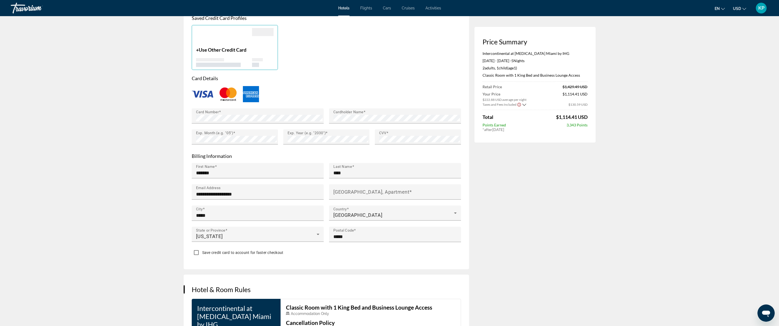
scroll to position [421, 0]
click at [384, 188] on mat-label "House Number, Street, Apartment" at bounding box center [371, 191] width 76 height 6
click at [384, 190] on input "House Number, Street, Apartment" at bounding box center [396, 193] width 127 height 6
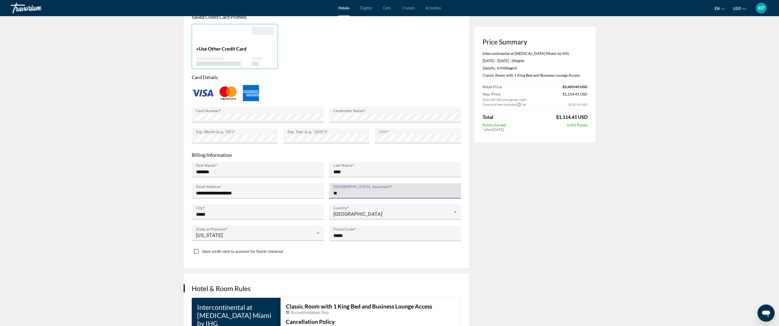
type input "**"
type input "**********"
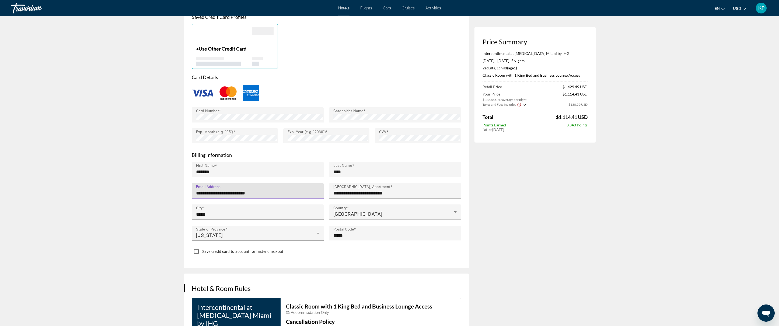
click at [253, 190] on input "**********" at bounding box center [259, 193] width 127 height 6
click at [210, 190] on input "**********" at bounding box center [259, 193] width 127 height 6
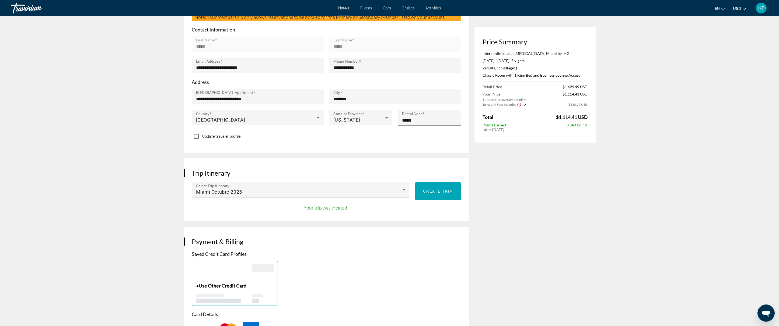
scroll to position [167, 0]
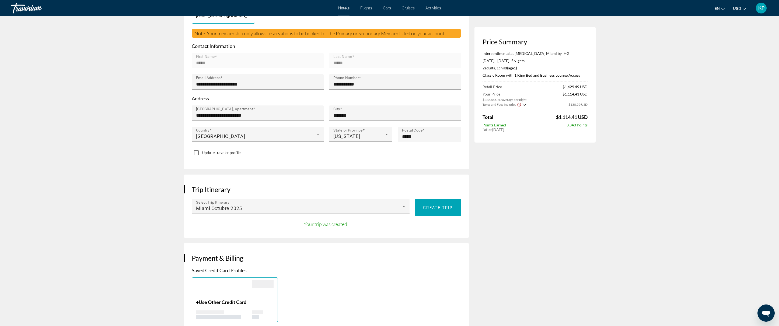
type input "**********"
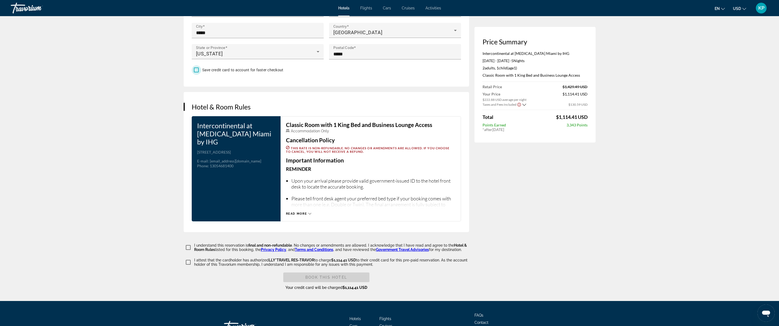
scroll to position [604, 0]
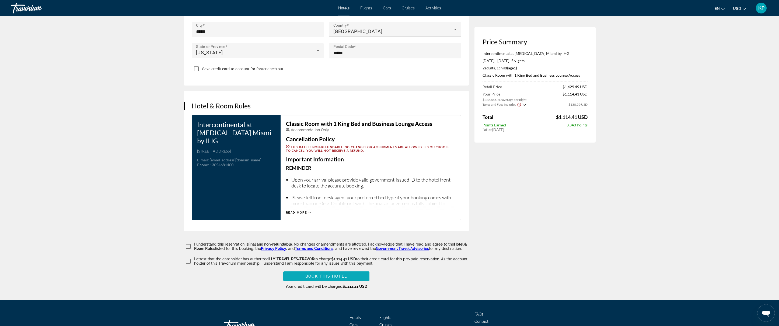
click at [327, 274] on span "Book this hotel" at bounding box center [326, 276] width 42 height 4
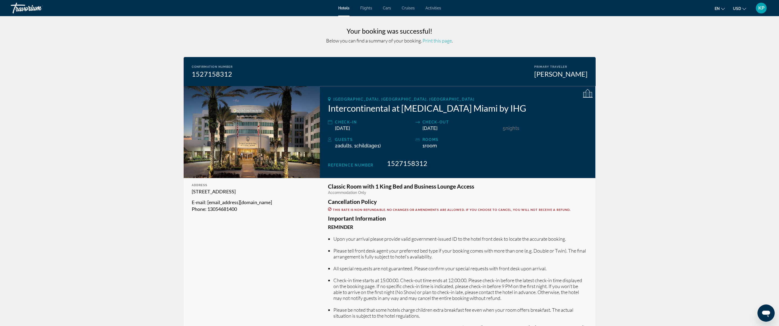
click at [439, 41] on span "Print this page" at bounding box center [437, 41] width 29 height 6
click at [366, 8] on span "Flights" at bounding box center [366, 8] width 12 height 4
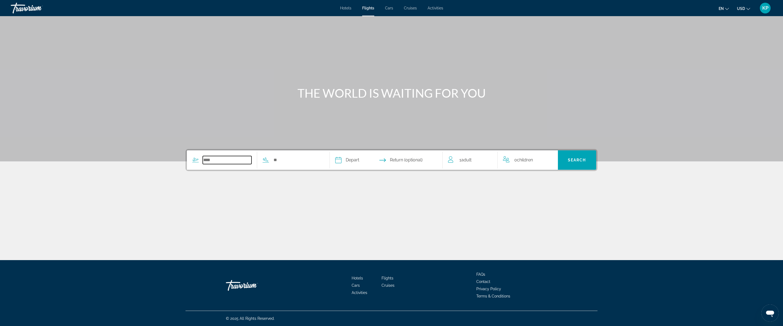
click at [215, 159] on input "Search widget" at bounding box center [227, 160] width 49 height 8
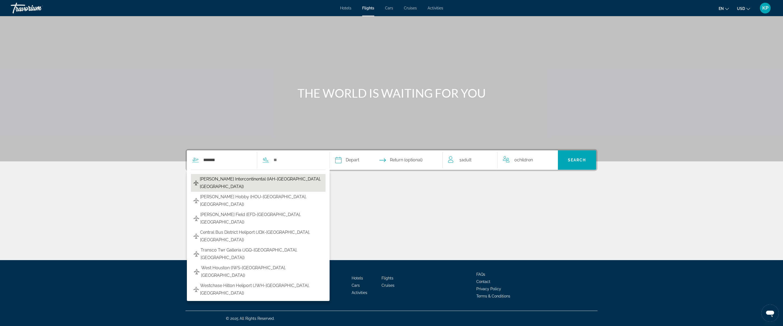
click at [243, 187] on span "George Bush Intercontinental (IAH-Houston, United States of America)" at bounding box center [261, 183] width 123 height 15
type input "**********"
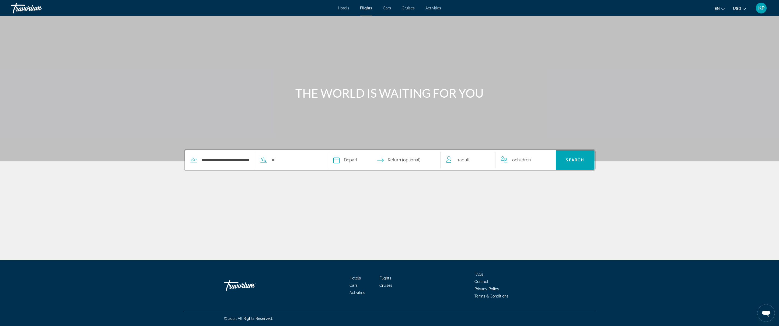
click at [293, 164] on div "**********" at bounding box center [252, 160] width 135 height 19
click at [287, 156] on input "Search widget" at bounding box center [295, 160] width 49 height 8
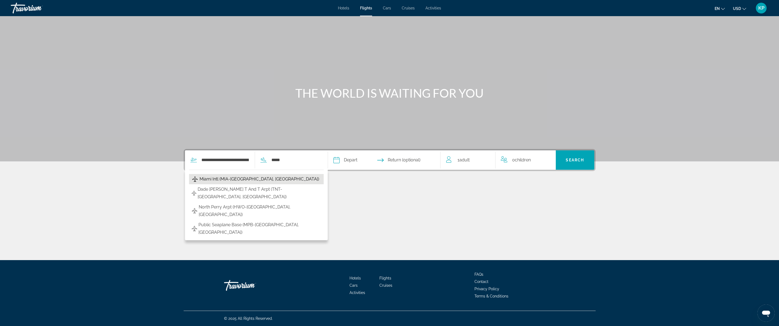
click at [249, 176] on span "Miami Intl (MIA-Miami, United States of America)" at bounding box center [260, 180] width 120 height 8
type input "**********"
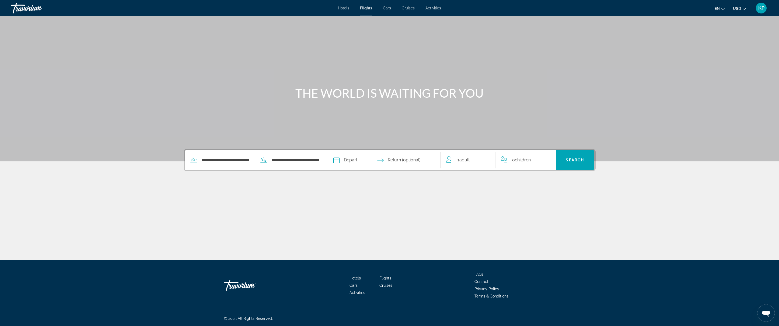
click at [353, 151] on input "Depart date" at bounding box center [360, 161] width 56 height 21
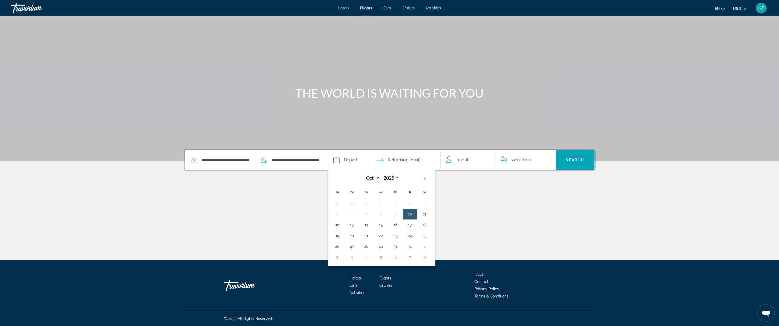
click at [541, 185] on div "Main content" at bounding box center [390, 205] width 412 height 40
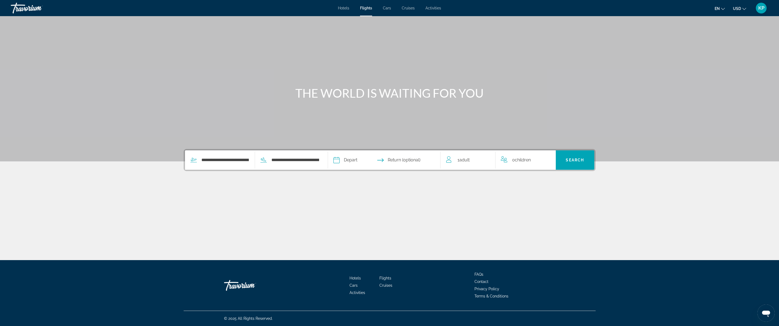
click at [385, 9] on span "Cars" at bounding box center [387, 8] width 8 height 4
